Goal: Information Seeking & Learning: Learn about a topic

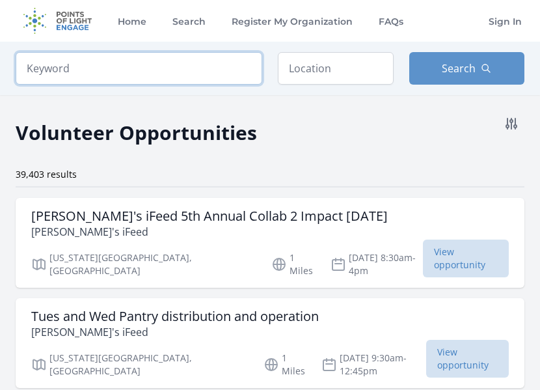
click at [160, 83] on input "search" at bounding box center [139, 68] width 247 height 33
click at [159, 125] on h2 "Volunteer Opportunities" at bounding box center [136, 132] width 241 height 29
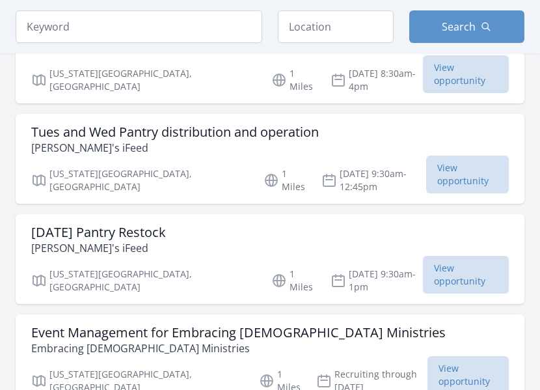
scroll to position [185, 0]
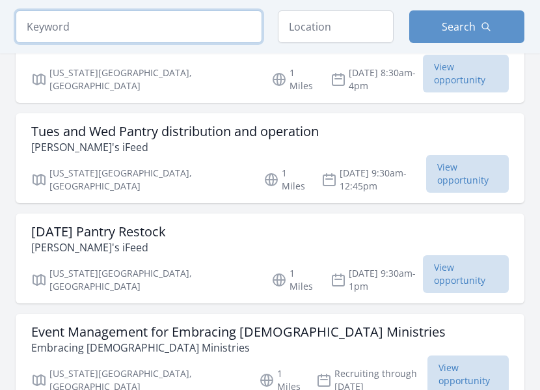
click at [121, 36] on input "search" at bounding box center [139, 26] width 247 height 33
click button "submit" at bounding box center [0, 0] width 0 height 0
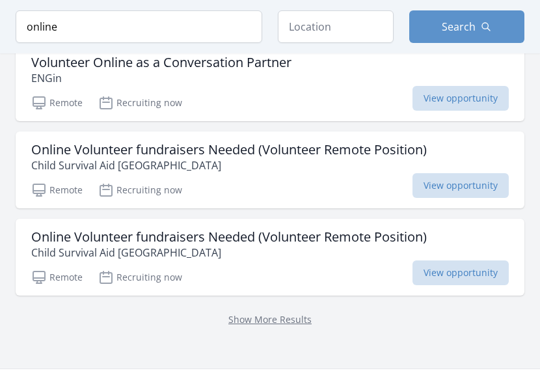
scroll to position [1822, 0]
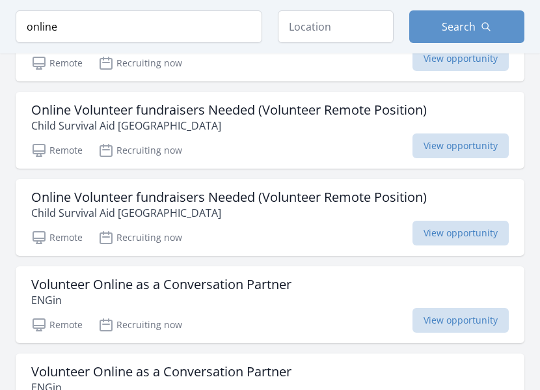
scroll to position [1862, 0]
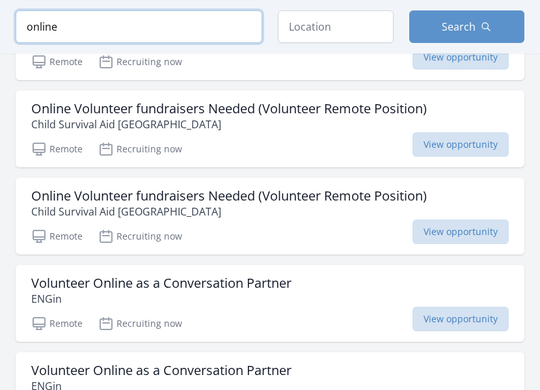
click at [98, 41] on input "online" at bounding box center [139, 26] width 247 height 33
type input "o"
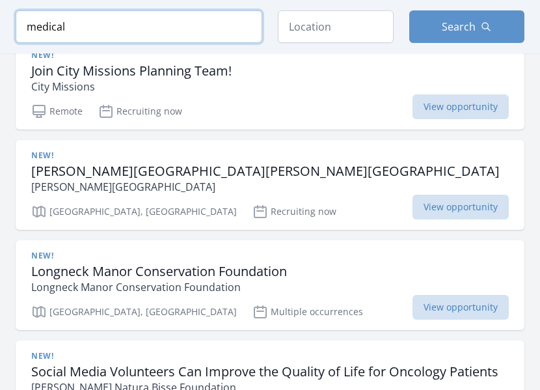
click button "submit" at bounding box center [0, 0] width 0 height 0
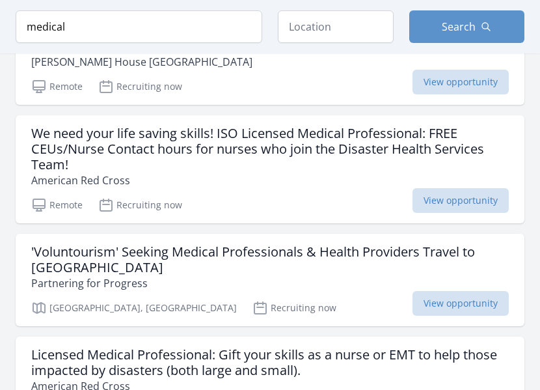
scroll to position [1191, 0]
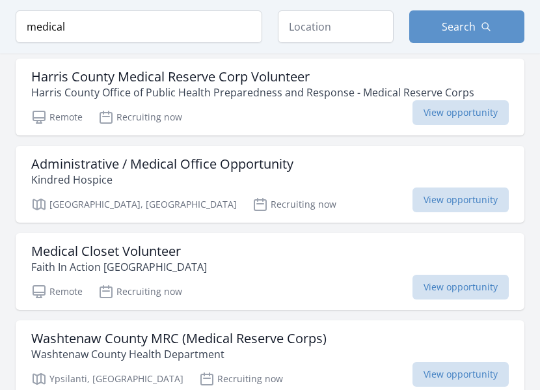
scroll to position [1520, 0]
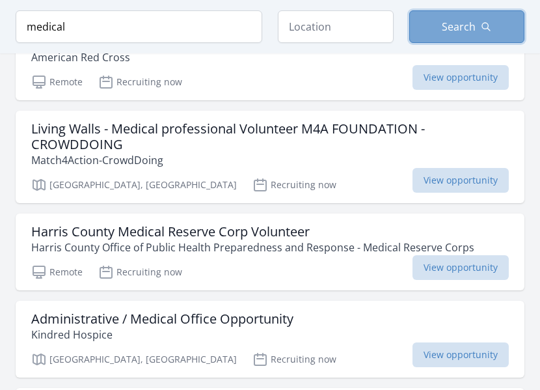
click at [447, 29] on span "Search" at bounding box center [459, 27] width 34 height 16
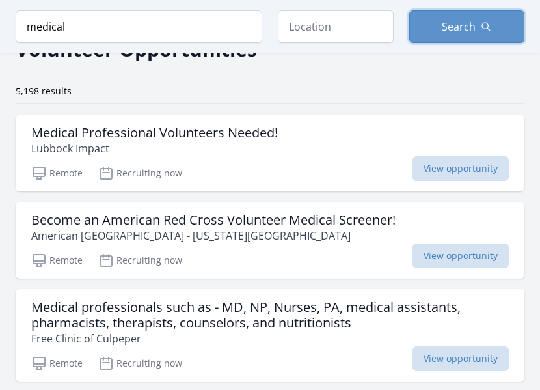
scroll to position [0, 0]
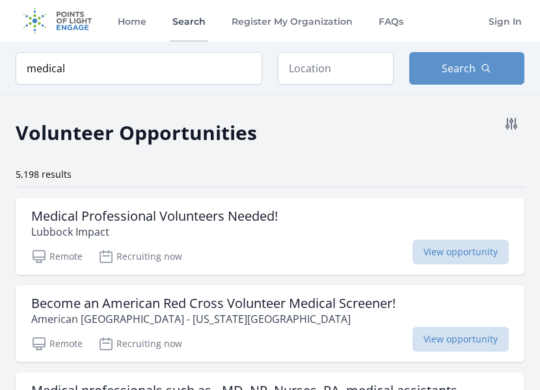
click at [176, 21] on link "Search" at bounding box center [189, 21] width 38 height 42
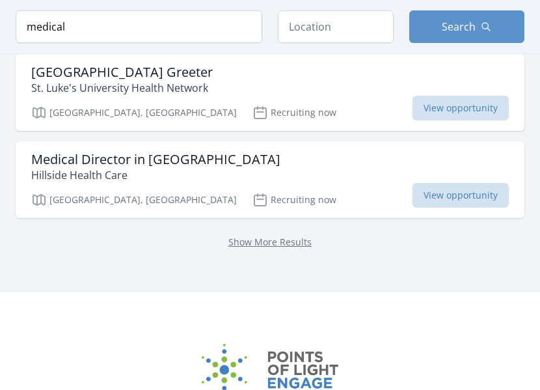
scroll to position [1839, 0]
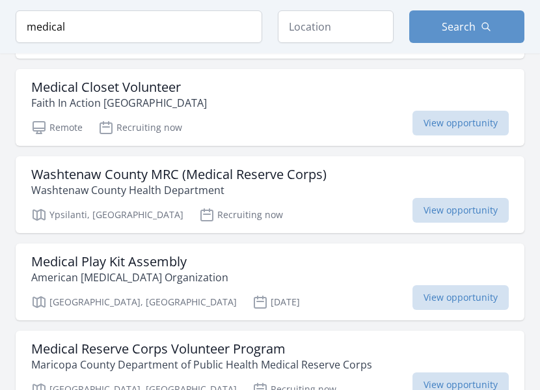
scroll to position [1862, 0]
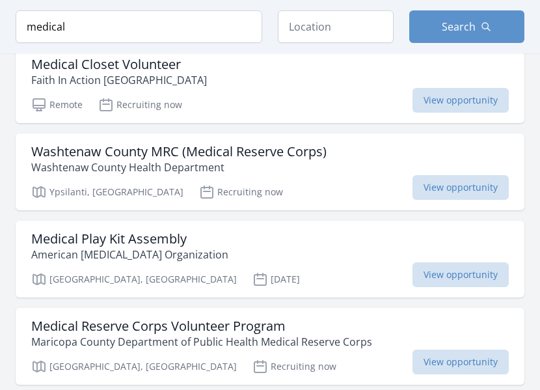
type input "m"
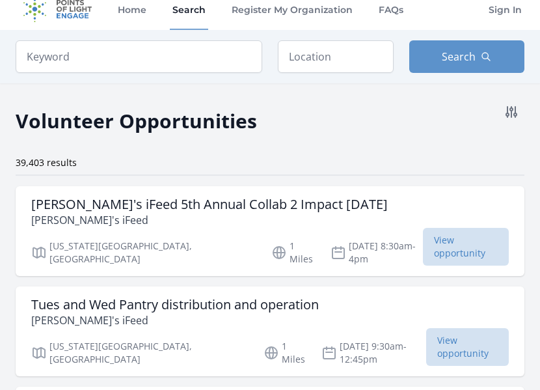
scroll to position [16, 0]
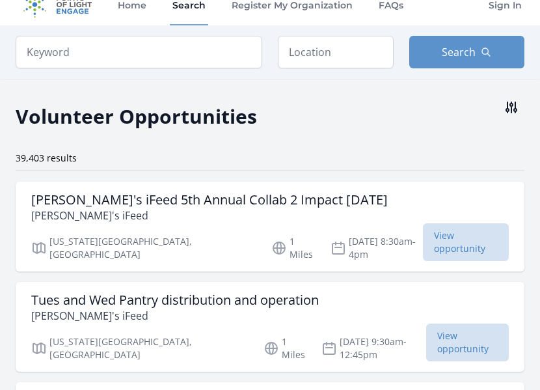
click at [498, 109] on button at bounding box center [511, 107] width 26 height 26
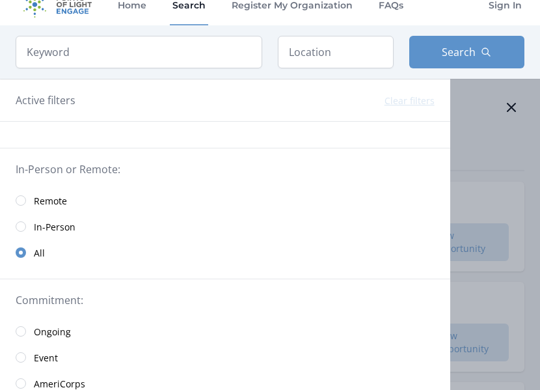
scroll to position [19, 0]
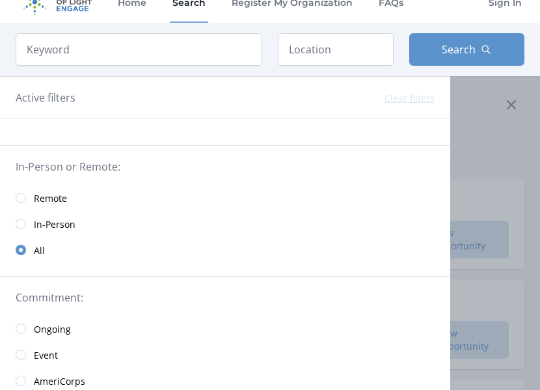
click at [32, 201] on link "Remote" at bounding box center [225, 198] width 450 height 26
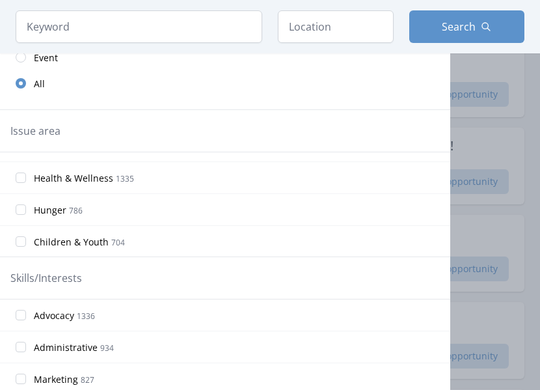
scroll to position [42, 0]
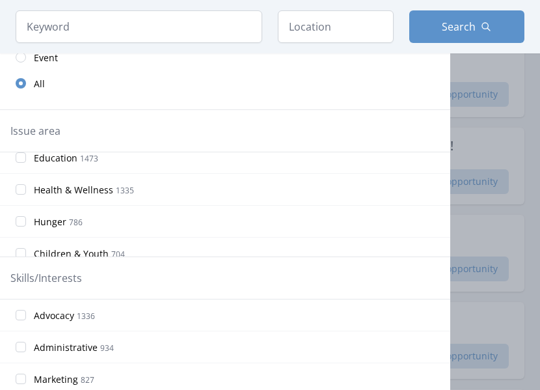
click at [31, 183] on label "Health & Wellness 1335" at bounding box center [225, 189] width 450 height 26
click at [26, 184] on input "Health & Wellness 1335" at bounding box center [21, 189] width 10 height 10
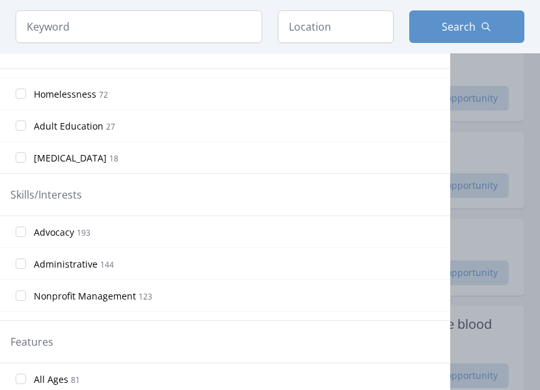
scroll to position [418, 0]
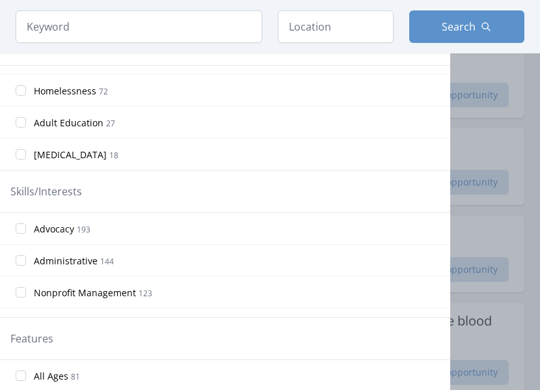
click at [31, 152] on label "[MEDICAL_DATA] 18" at bounding box center [225, 154] width 450 height 26
click at [26, 152] on input "[MEDICAL_DATA] 18" at bounding box center [21, 154] width 10 height 10
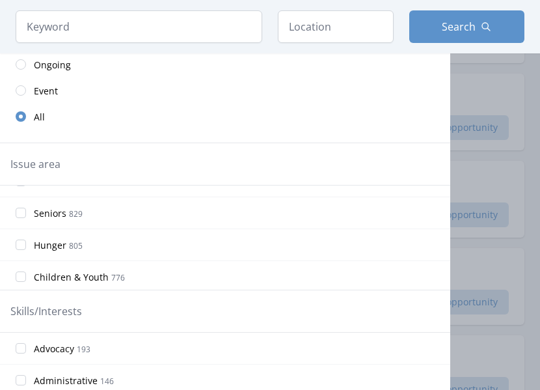
scroll to position [302, 0]
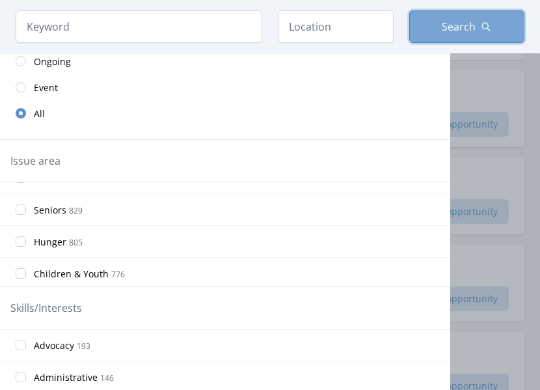
click at [471, 32] on span "Search" at bounding box center [459, 27] width 34 height 16
click at [461, 33] on span "Search" at bounding box center [459, 27] width 34 height 16
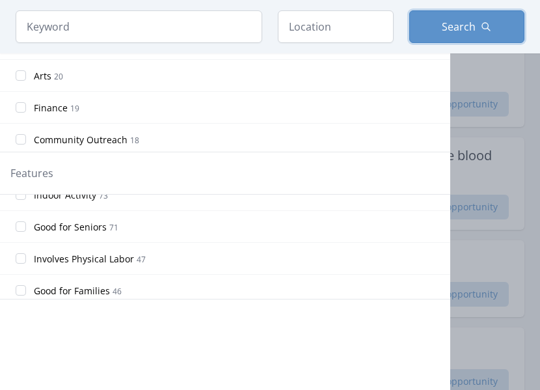
scroll to position [532, 0]
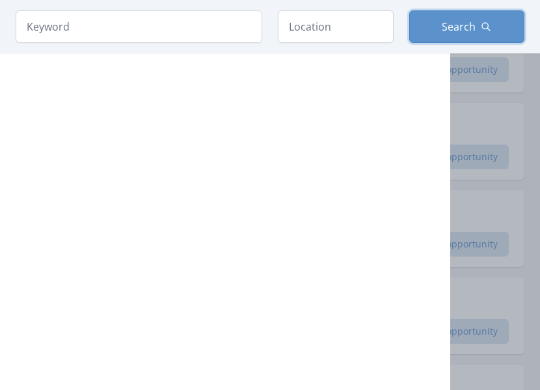
scroll to position [3673, 0]
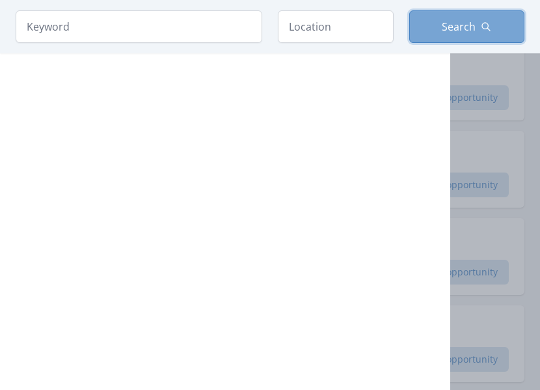
click at [452, 30] on span "Search" at bounding box center [459, 27] width 34 height 16
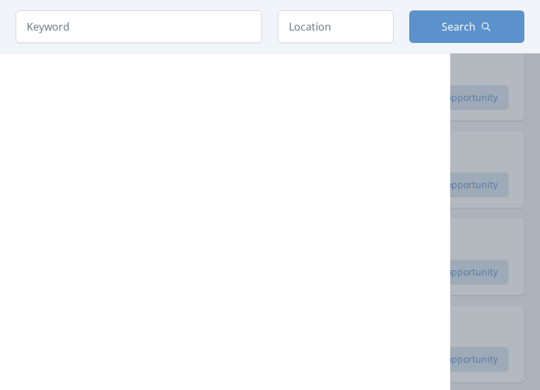
click at [465, 150] on div at bounding box center [270, 195] width 540 height 390
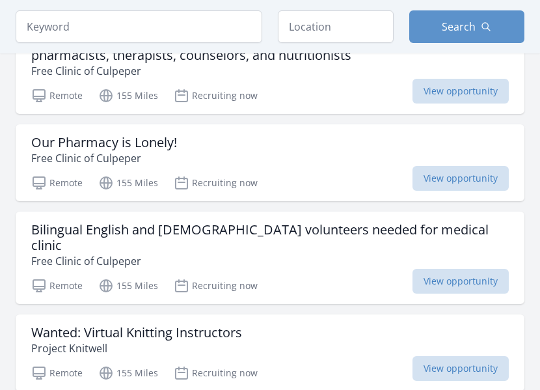
scroll to position [4569, 0]
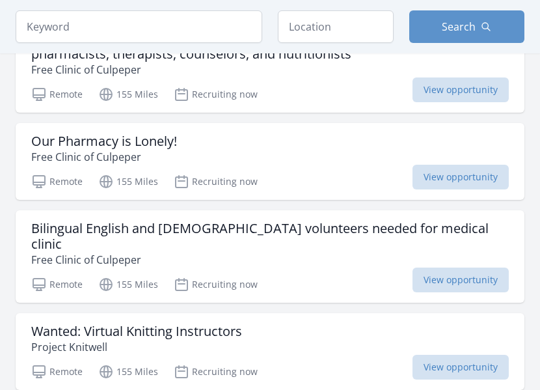
click at [275, 159] on div "Our Pharmacy is Lonely! Free Clinic of [GEOGRAPHIC_DATA]" at bounding box center [270, 148] width 478 height 31
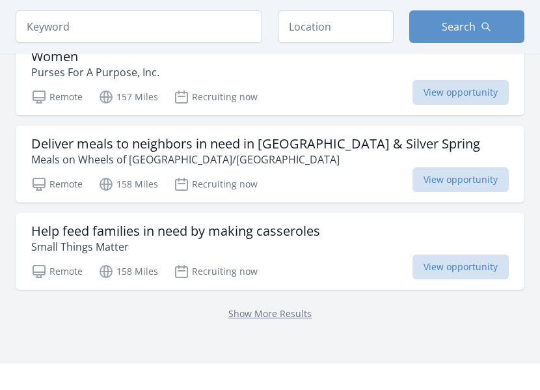
scroll to position [5228, 0]
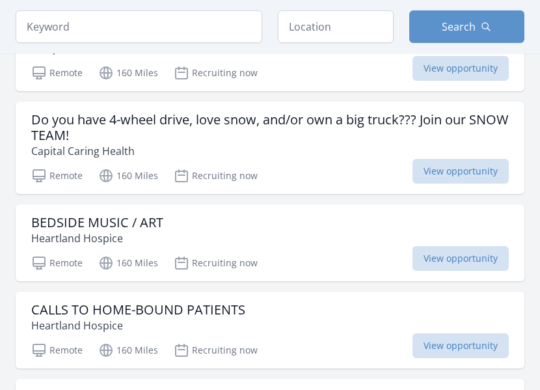
scroll to position [6366, 0]
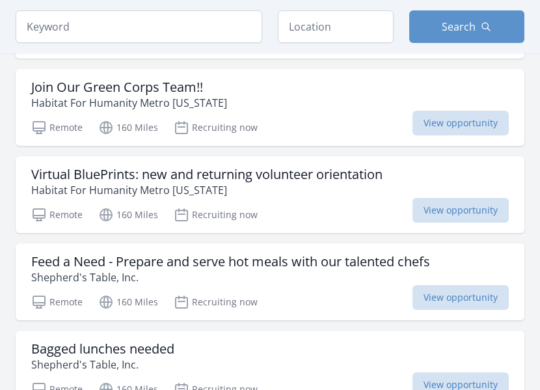
scroll to position [7391, 0]
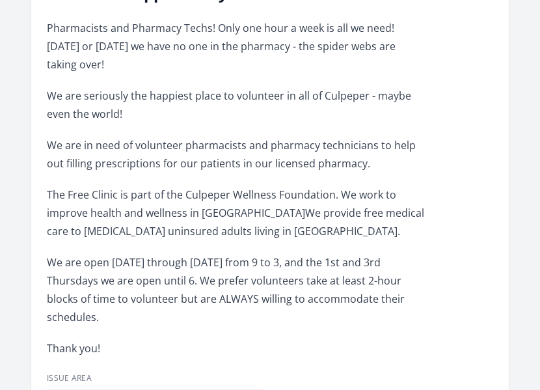
scroll to position [382, 0]
